Goal: Task Accomplishment & Management: Use online tool/utility

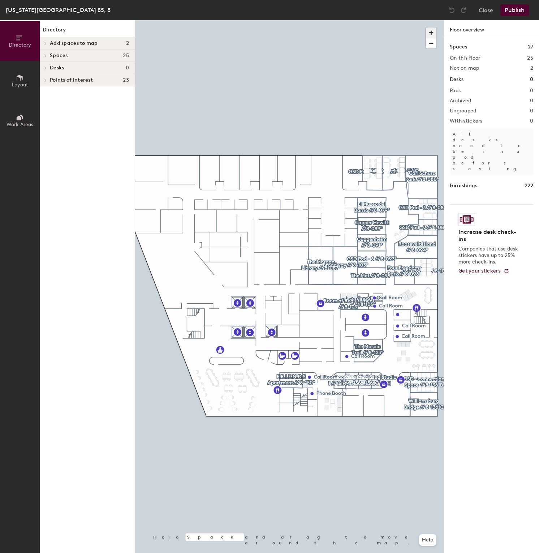
click at [433, 33] on span "button" at bounding box center [431, 32] width 10 height 10
click at [432, 33] on span "button" at bounding box center [431, 32] width 10 height 10
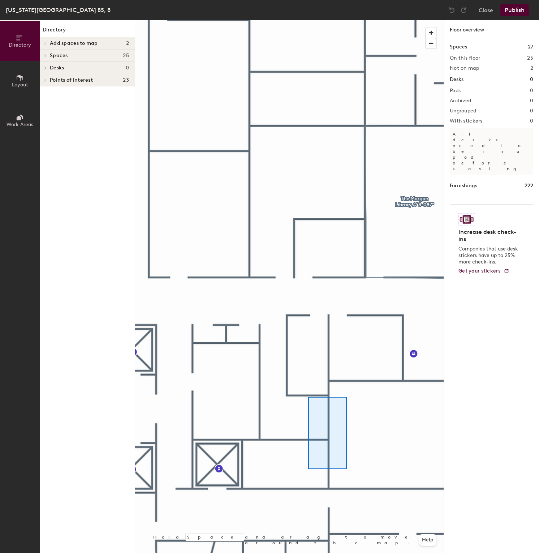
click at [308, 20] on div at bounding box center [289, 20] width 309 height 0
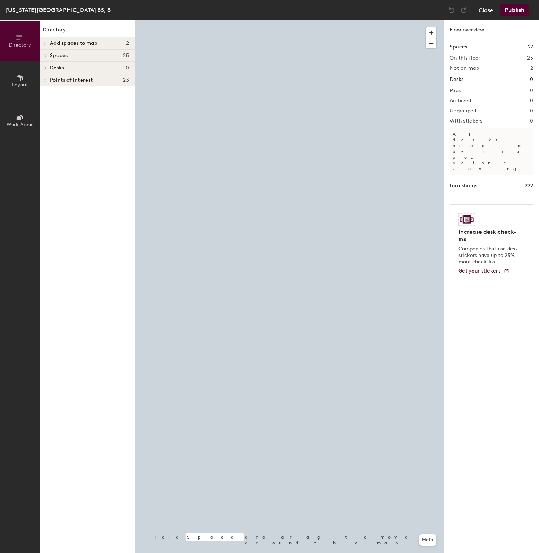
click at [488, 11] on button "Close" at bounding box center [486, 10] width 14 height 12
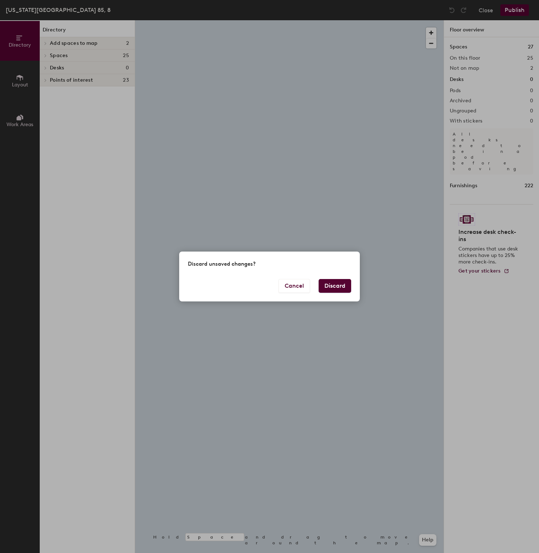
click at [340, 293] on div "Cancel Discard" at bounding box center [269, 290] width 181 height 22
click at [340, 288] on button "Discard" at bounding box center [335, 286] width 33 height 14
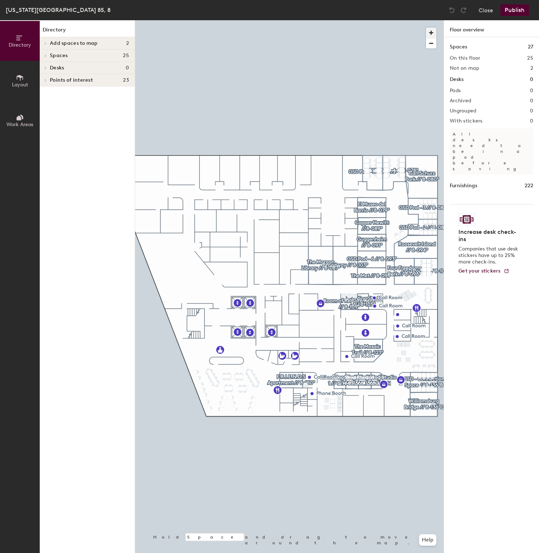
click at [429, 34] on span "button" at bounding box center [431, 32] width 10 height 10
